Goal: Task Accomplishment & Management: Manage account settings

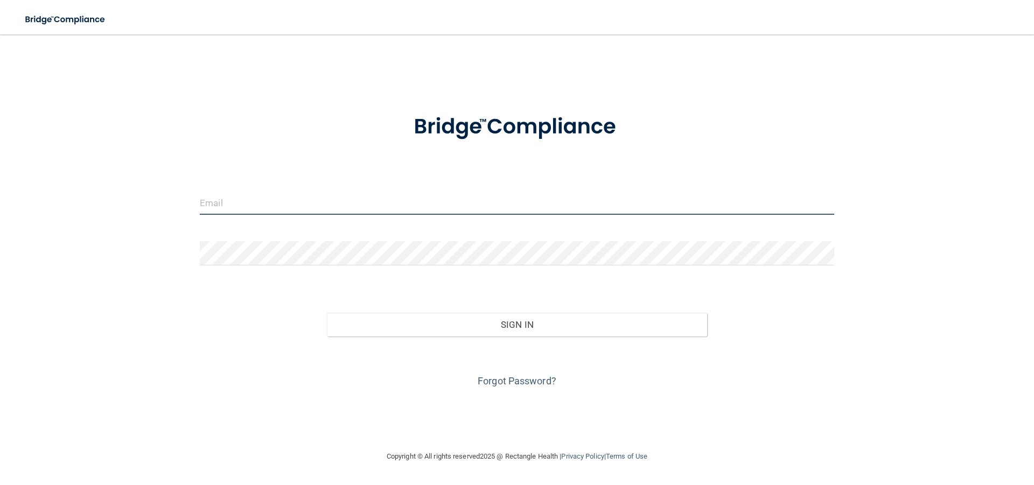
click at [238, 201] on input "email" at bounding box center [517, 203] width 635 height 24
type input "[EMAIL_ADDRESS][DOMAIN_NAME]"
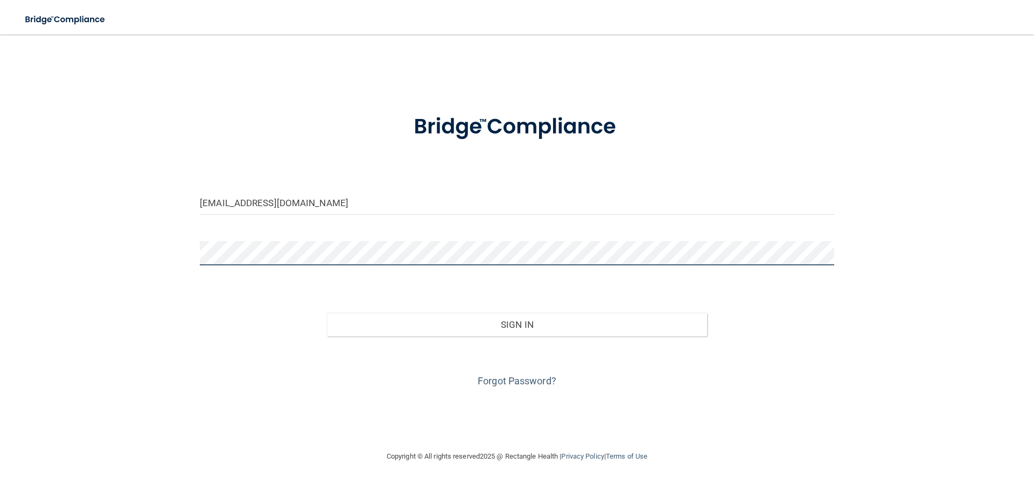
click at [327, 313] on button "Sign In" at bounding box center [517, 325] width 381 height 24
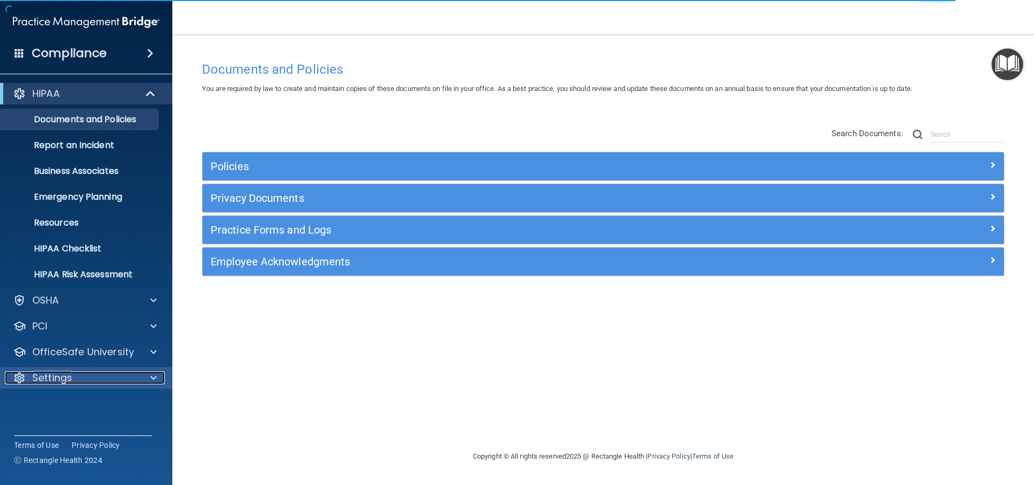
click at [103, 383] on div "Settings" at bounding box center [72, 378] width 134 height 13
click at [75, 427] on p "My Users" at bounding box center [80, 429] width 147 height 11
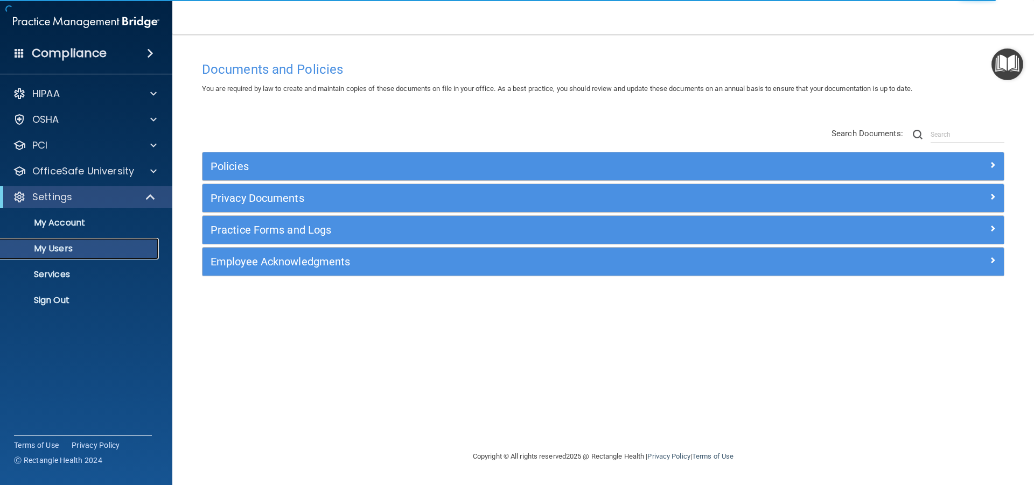
select select "20"
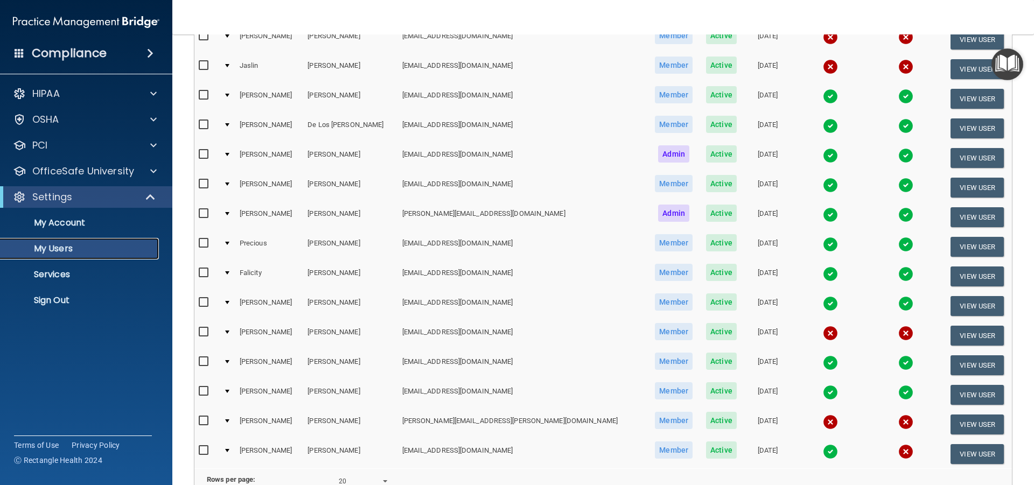
scroll to position [377, 0]
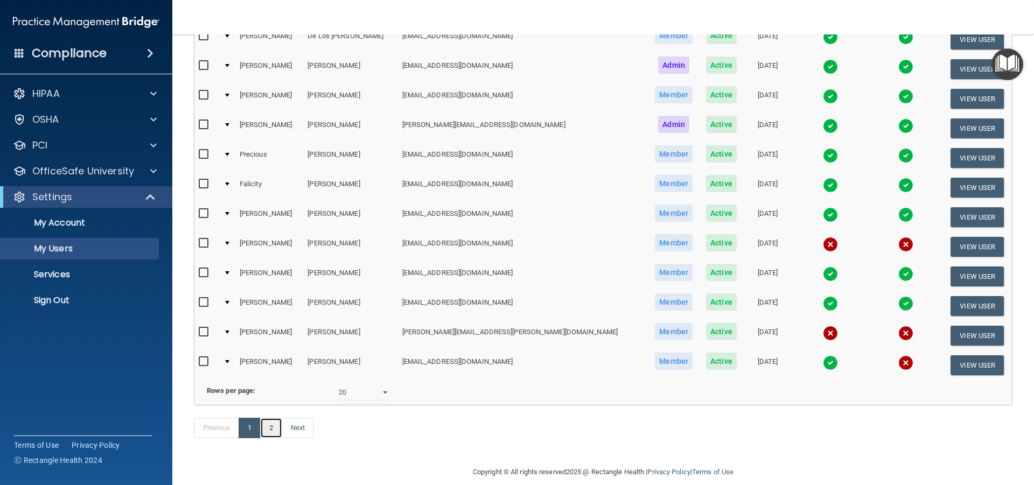
click at [275, 439] on link "2" at bounding box center [271, 428] width 22 height 20
select select "20"
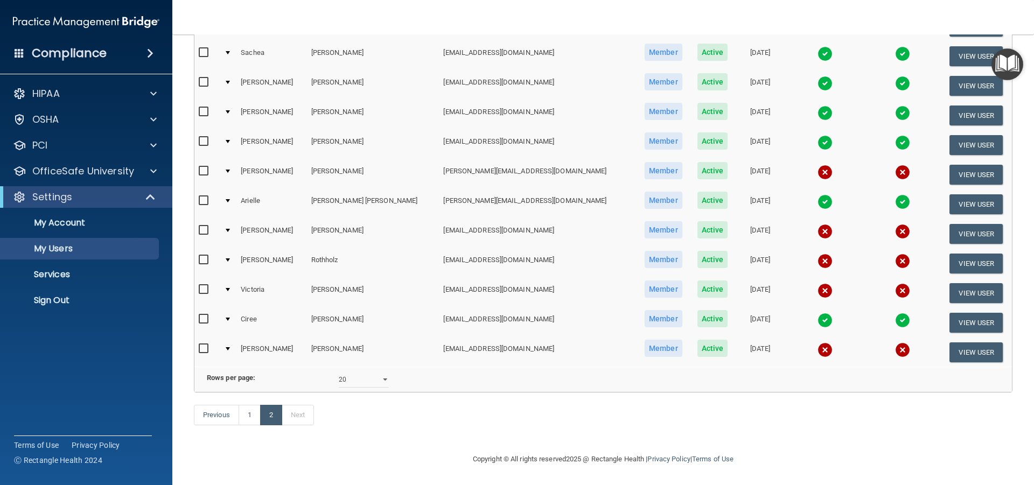
scroll to position [377, 0]
click at [245, 418] on link "1" at bounding box center [250, 415] width 22 height 20
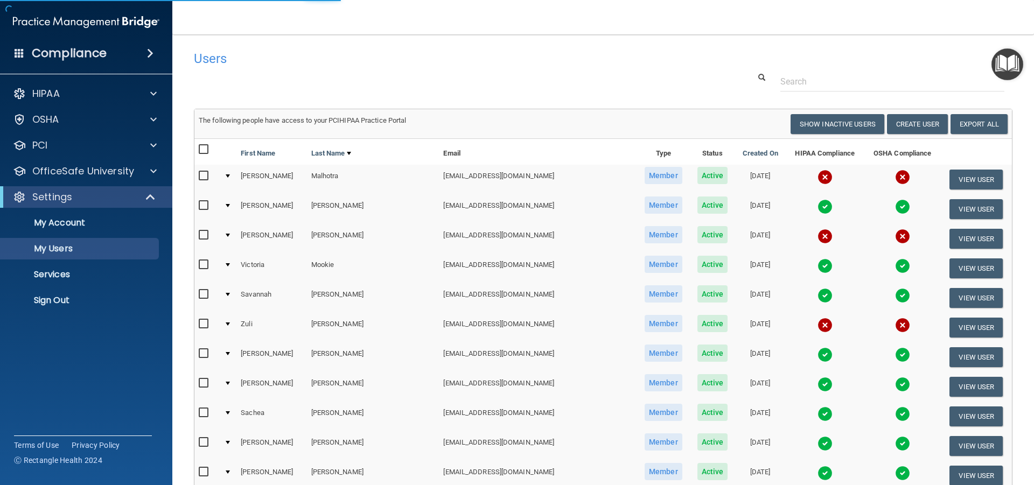
select select "20"
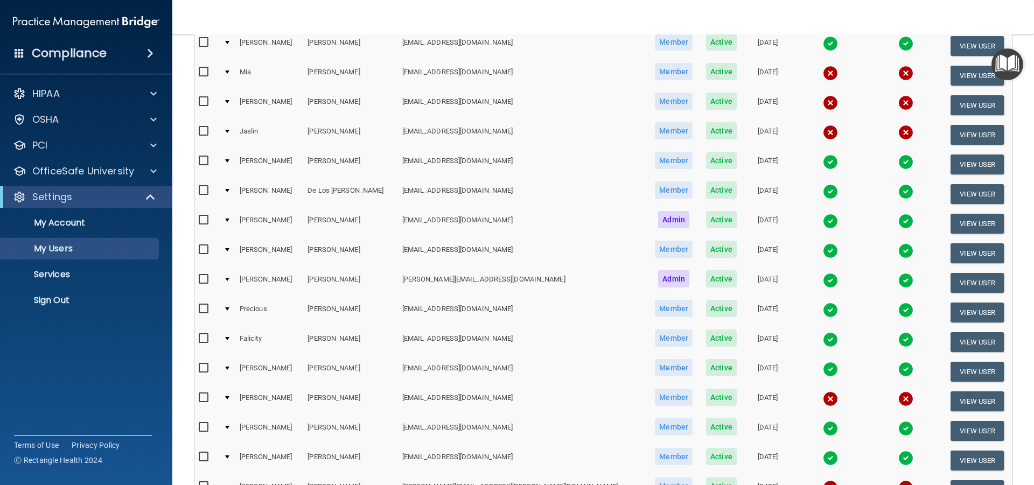
scroll to position [215, 0]
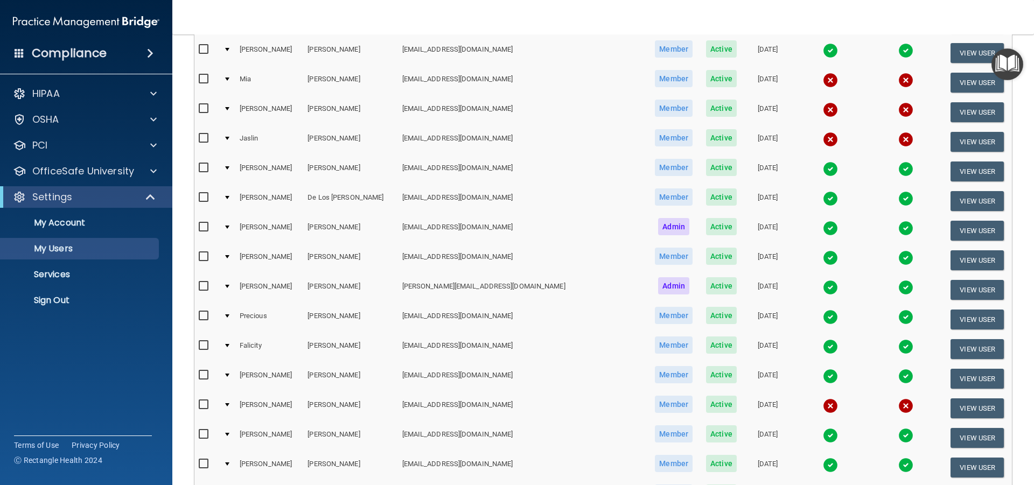
click at [207, 108] on input "checkbox" at bounding box center [205, 109] width 12 height 9
checkbox input "true"
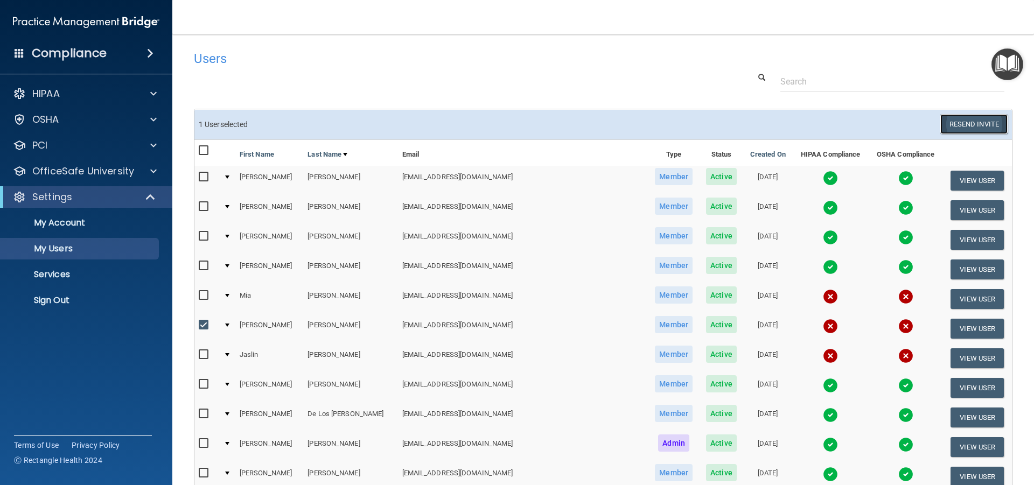
click at [961, 126] on button "Resend Invite" at bounding box center [974, 124] width 67 height 20
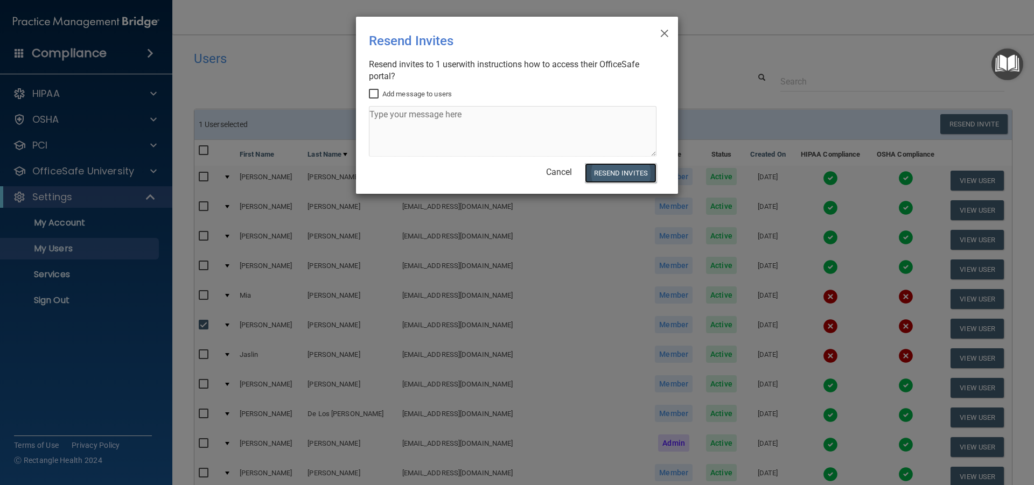
click at [618, 168] on button "Resend Invites" at bounding box center [621, 173] width 72 height 20
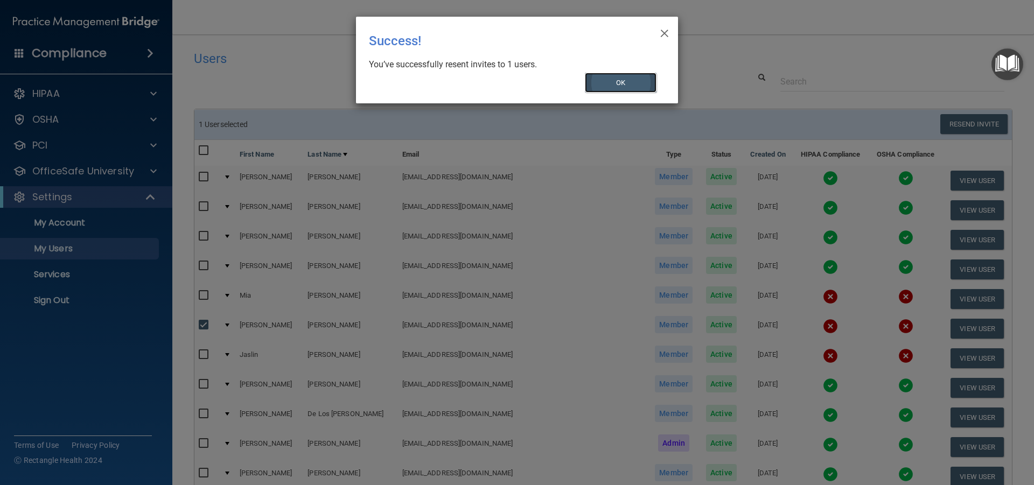
click at [645, 83] on button "OK" at bounding box center [621, 83] width 72 height 20
